Goal: Register for event/course

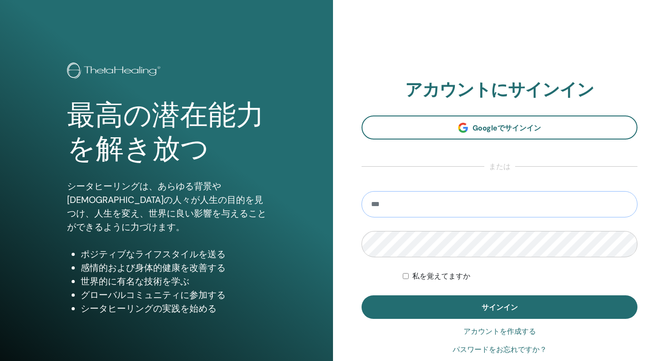
type input "**********"
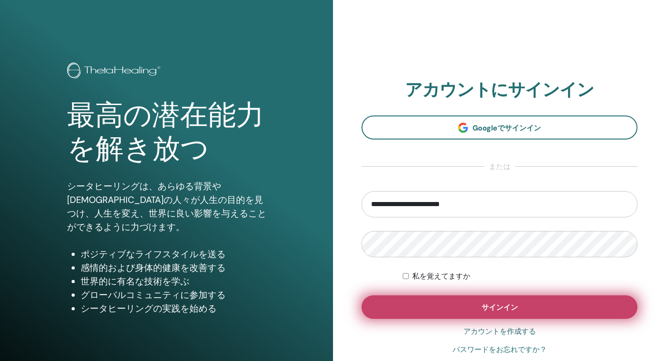
click at [468, 306] on button "サインイン" at bounding box center [499, 307] width 276 height 24
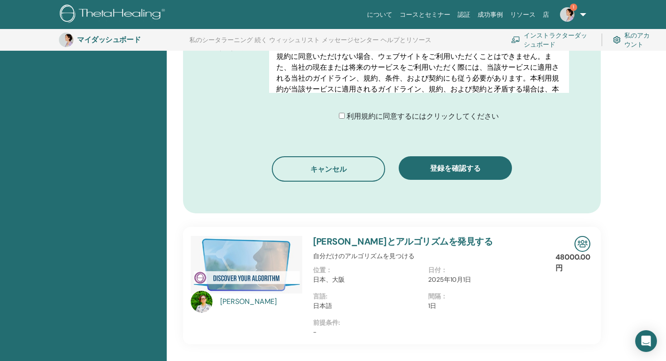
scroll to position [446, 0]
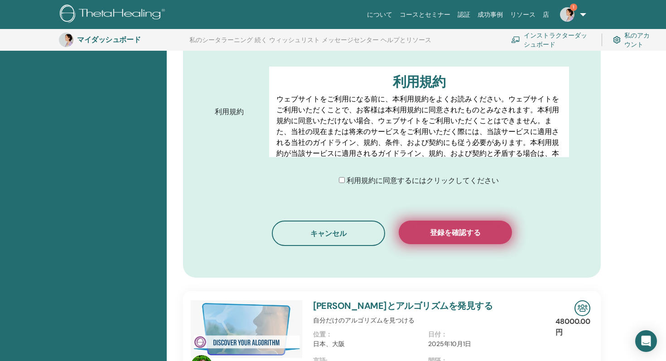
click at [441, 235] on font "登録を確認する" at bounding box center [455, 233] width 51 height 10
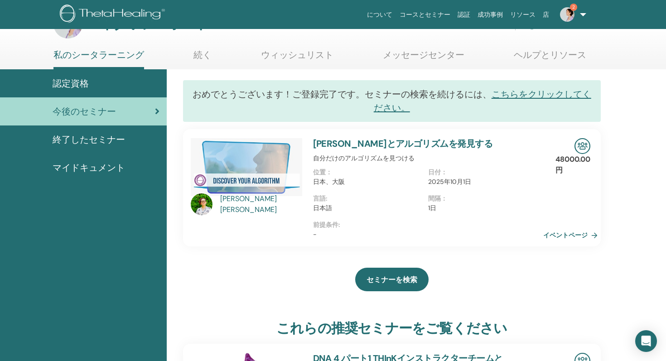
scroll to position [29, 0]
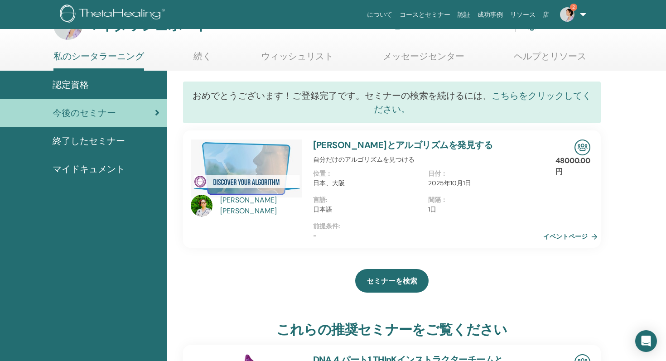
click at [505, 95] on font "こちらをクリックしてください。" at bounding box center [482, 102] width 217 height 25
click at [426, 148] on font "[PERSON_NAME]とアルゴリズムを発見する" at bounding box center [403, 145] width 180 height 12
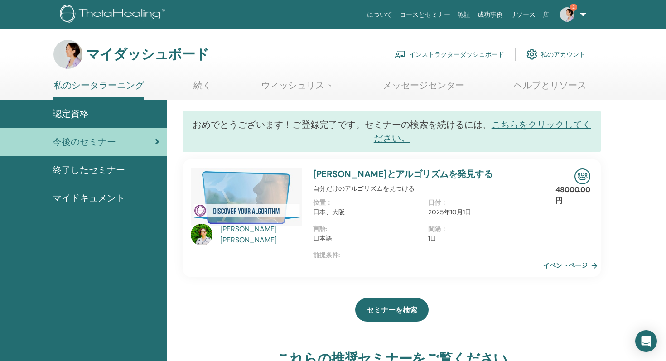
click at [385, 173] on font "伊藤直美とアルゴリズムを発見する" at bounding box center [403, 174] width 180 height 12
click at [572, 267] on font "イベントページ" at bounding box center [566, 266] width 44 height 8
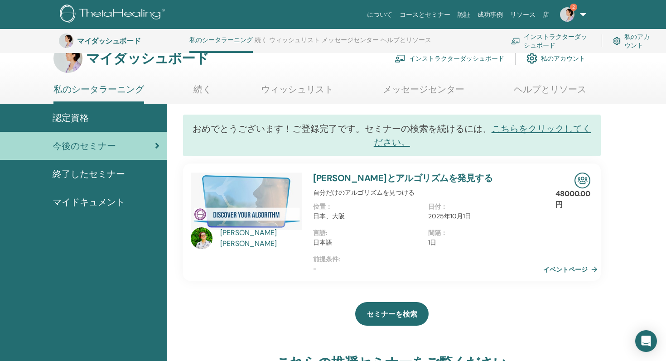
scroll to position [8, 0]
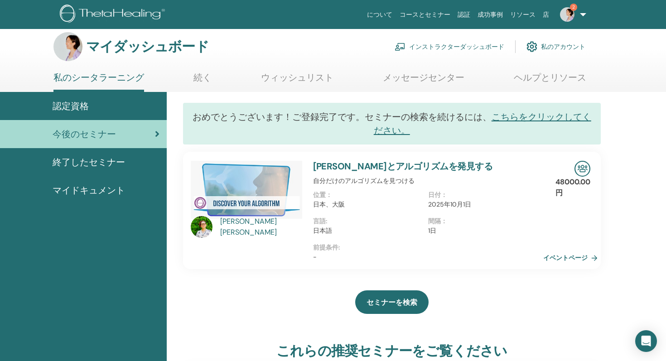
click at [202, 82] on font "続く" at bounding box center [202, 78] width 18 height 12
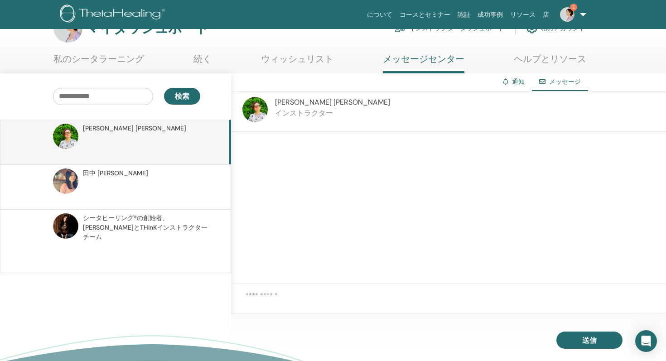
scroll to position [29, 0]
